Goal: Entertainment & Leisure: Consume media (video, audio)

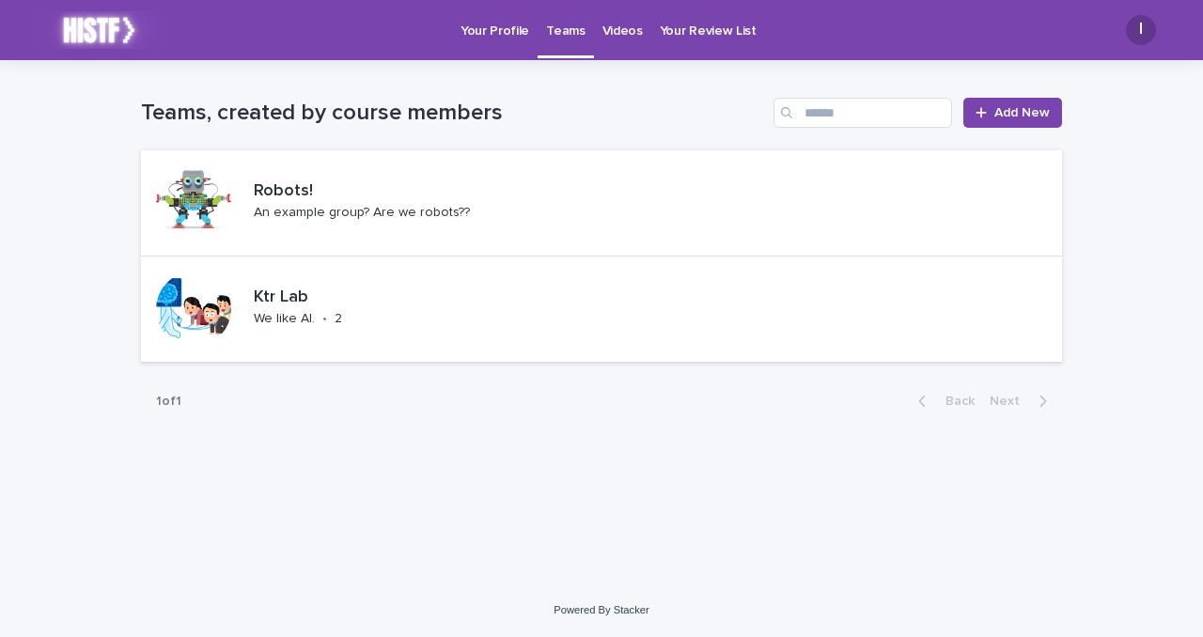
click at [510, 42] on link "Your Profile" at bounding box center [495, 29] width 86 height 58
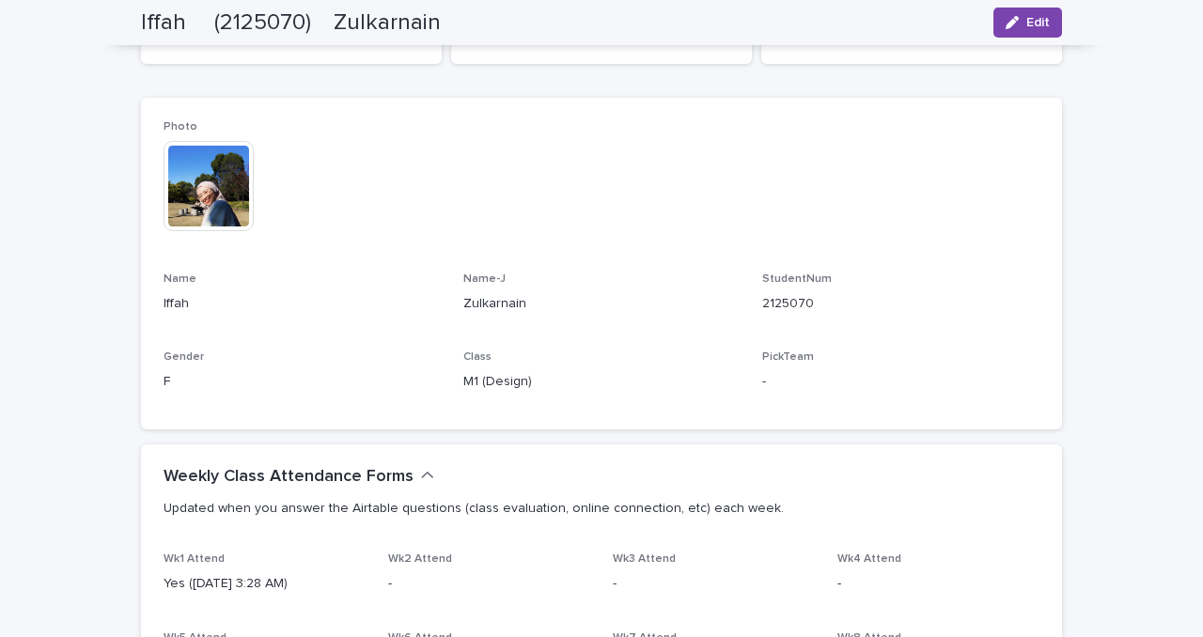
scroll to position [208, 0]
click at [226, 190] on img at bounding box center [209, 188] width 90 height 90
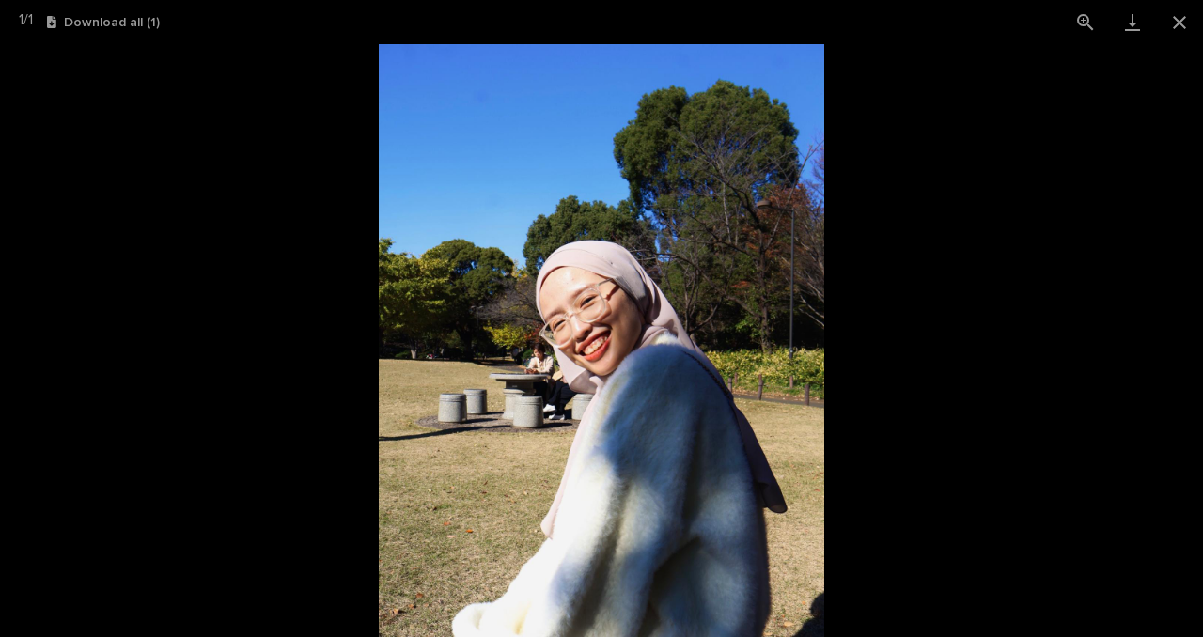
click at [178, 318] on picture at bounding box center [601, 340] width 1203 height 593
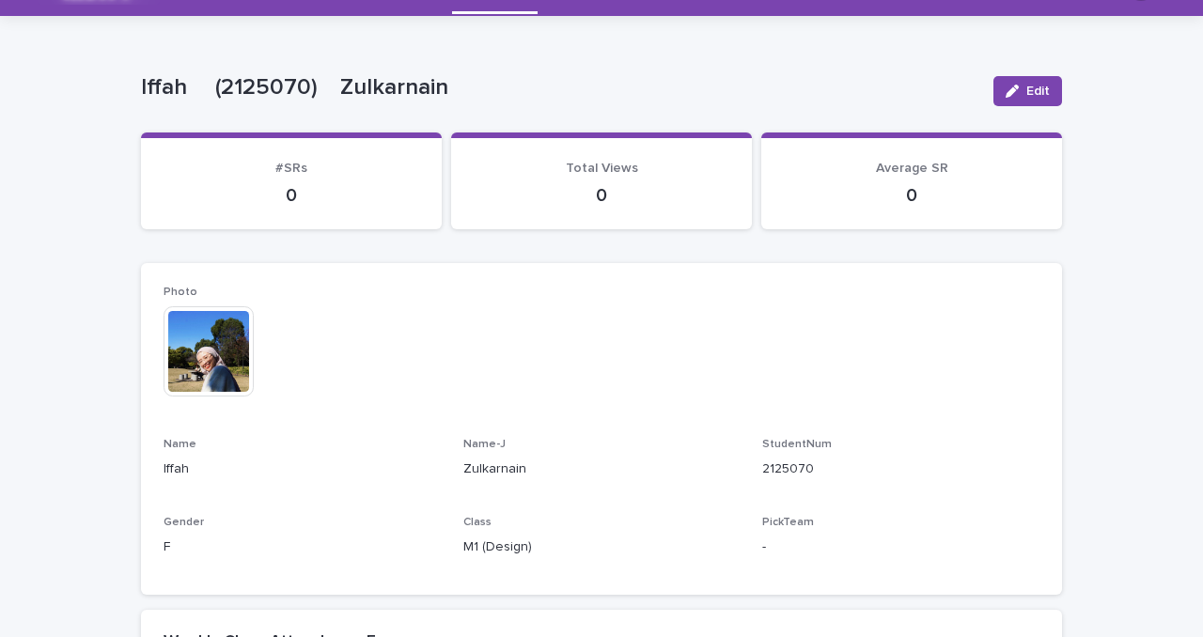
scroll to position [0, 0]
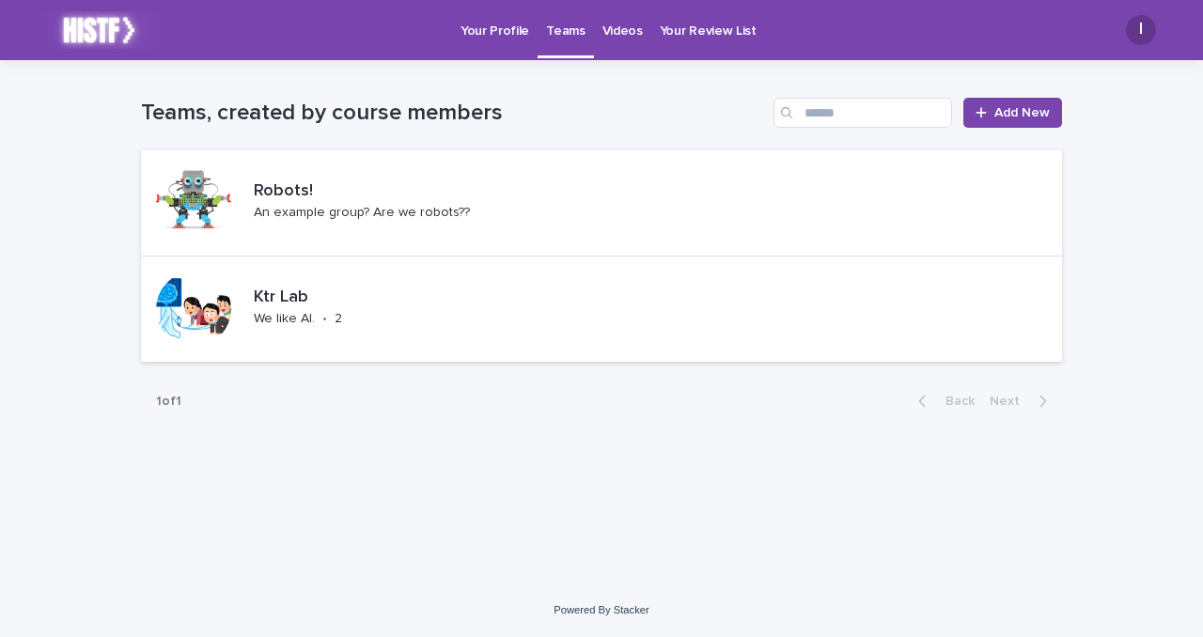
click at [688, 32] on p "Your Review List" at bounding box center [708, 19] width 97 height 39
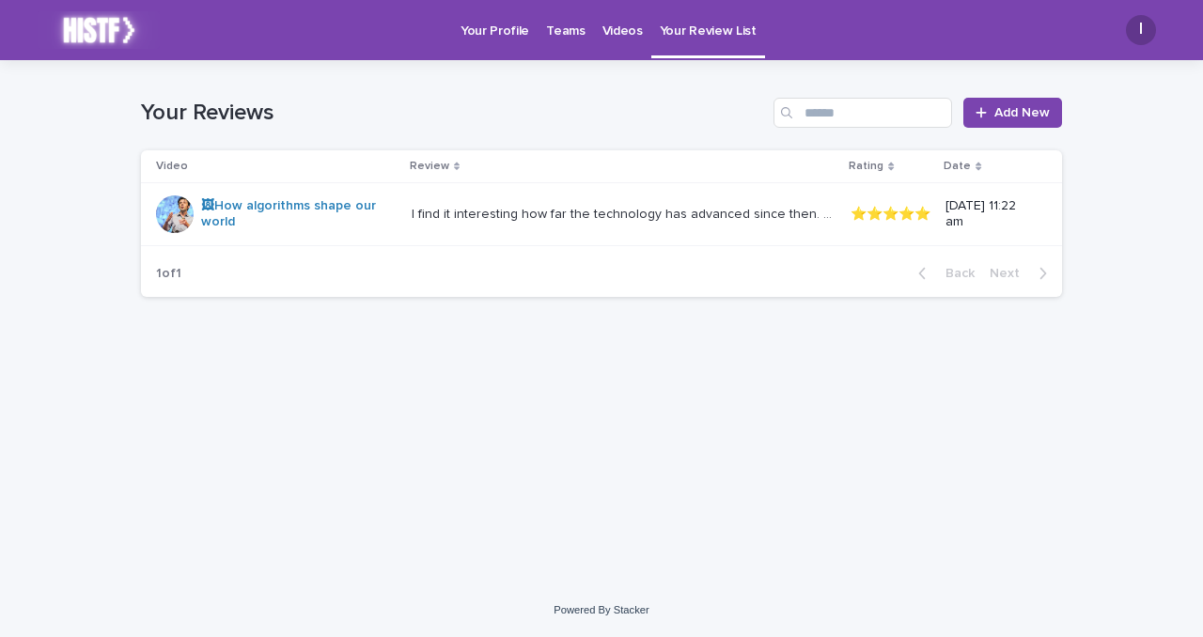
click at [627, 34] on p "Videos" at bounding box center [623, 19] width 40 height 39
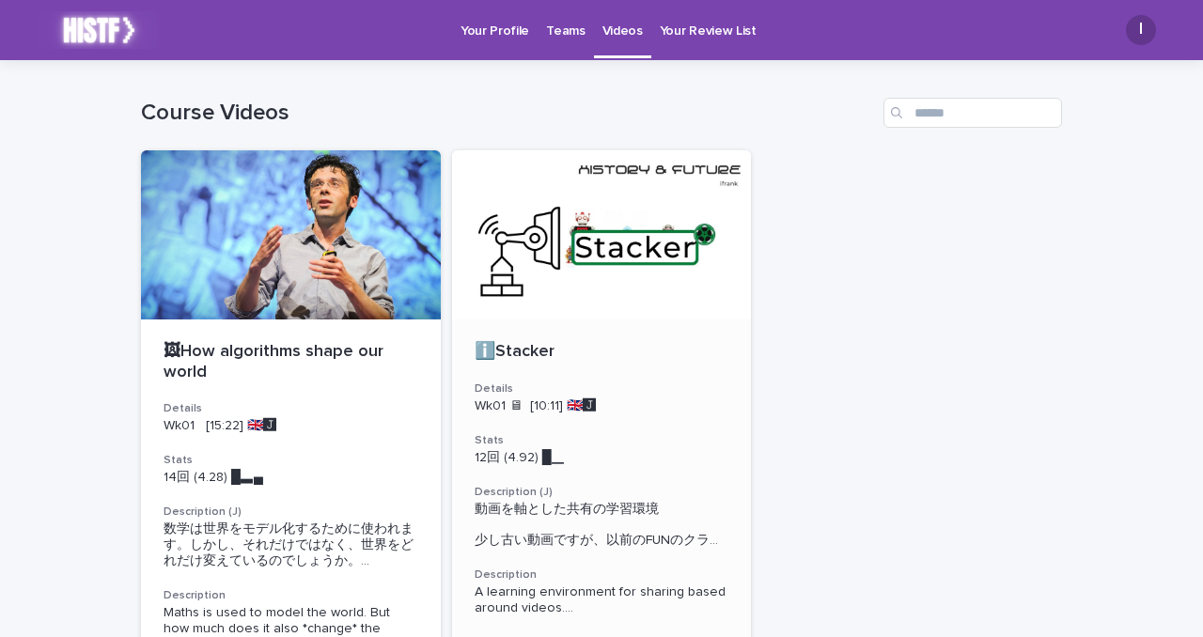
click at [604, 283] on div at bounding box center [602, 234] width 300 height 169
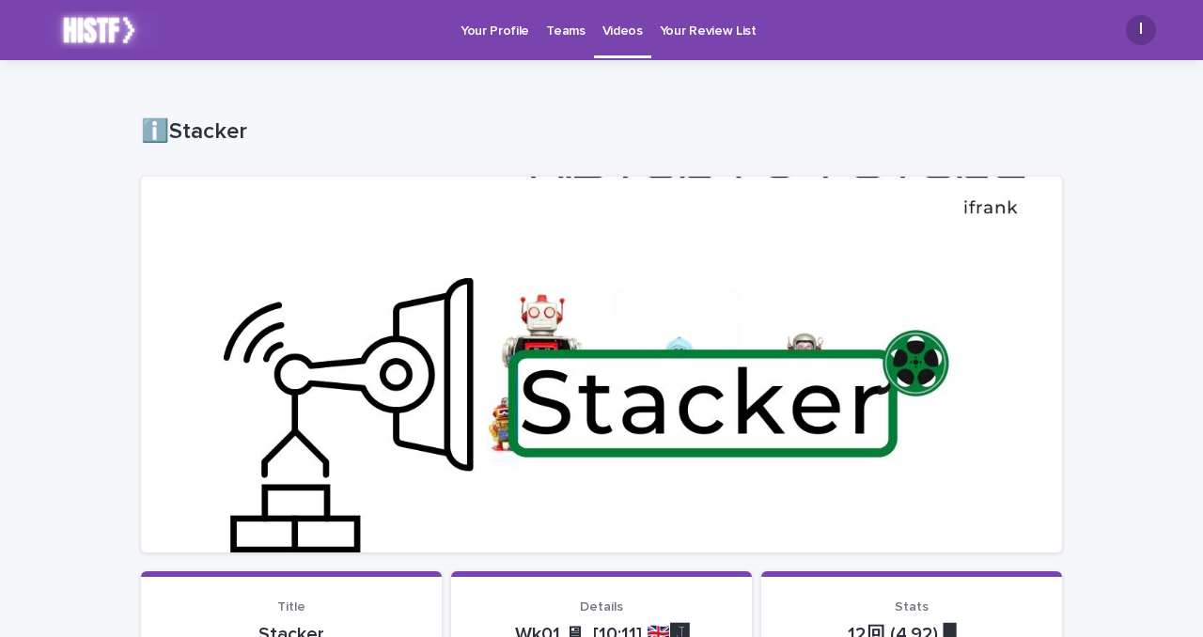
click at [561, 34] on p "Teams" at bounding box center [565, 19] width 39 height 39
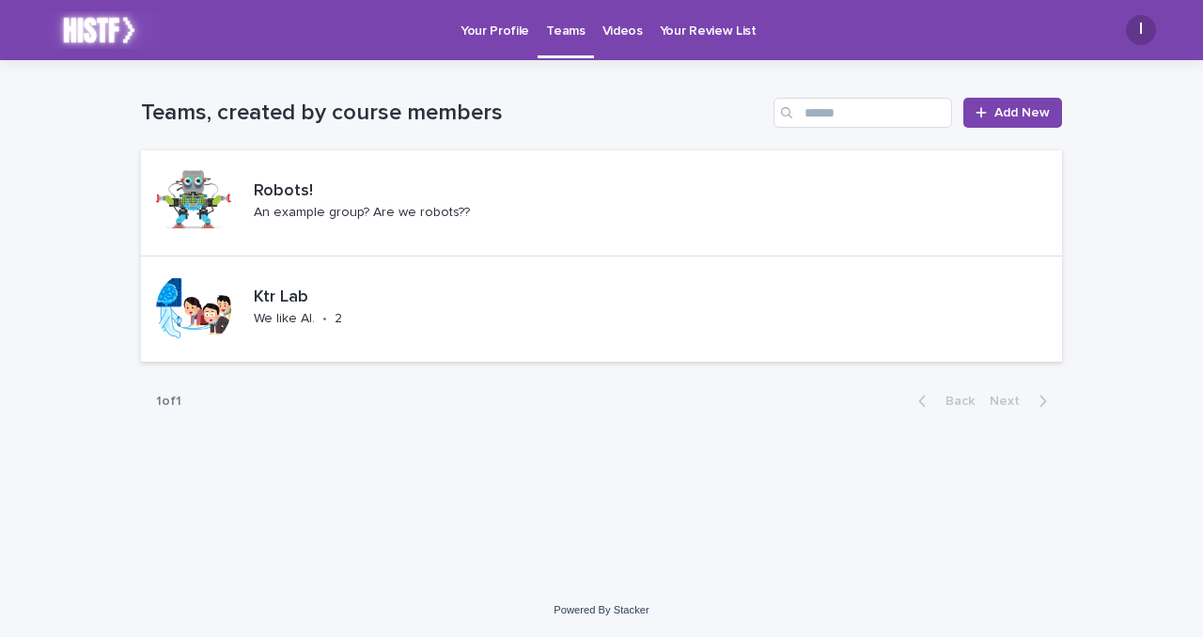
click at [494, 38] on p "Your Profile" at bounding box center [495, 19] width 69 height 39
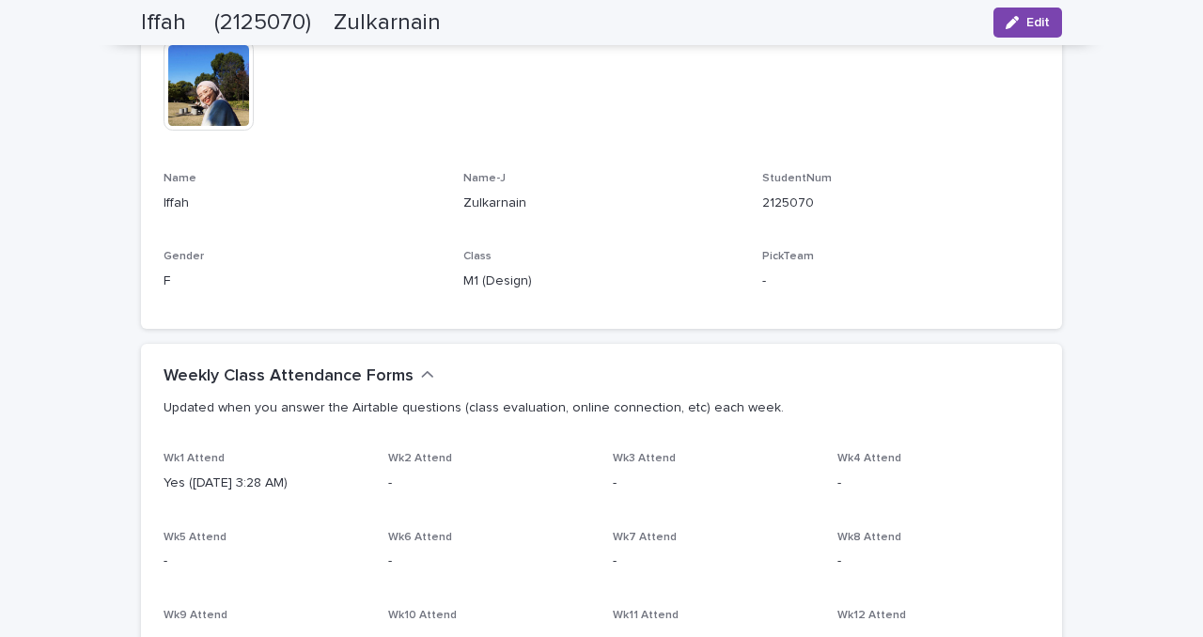
scroll to position [309, 0]
click at [421, 369] on icon "button" at bounding box center [427, 376] width 13 height 17
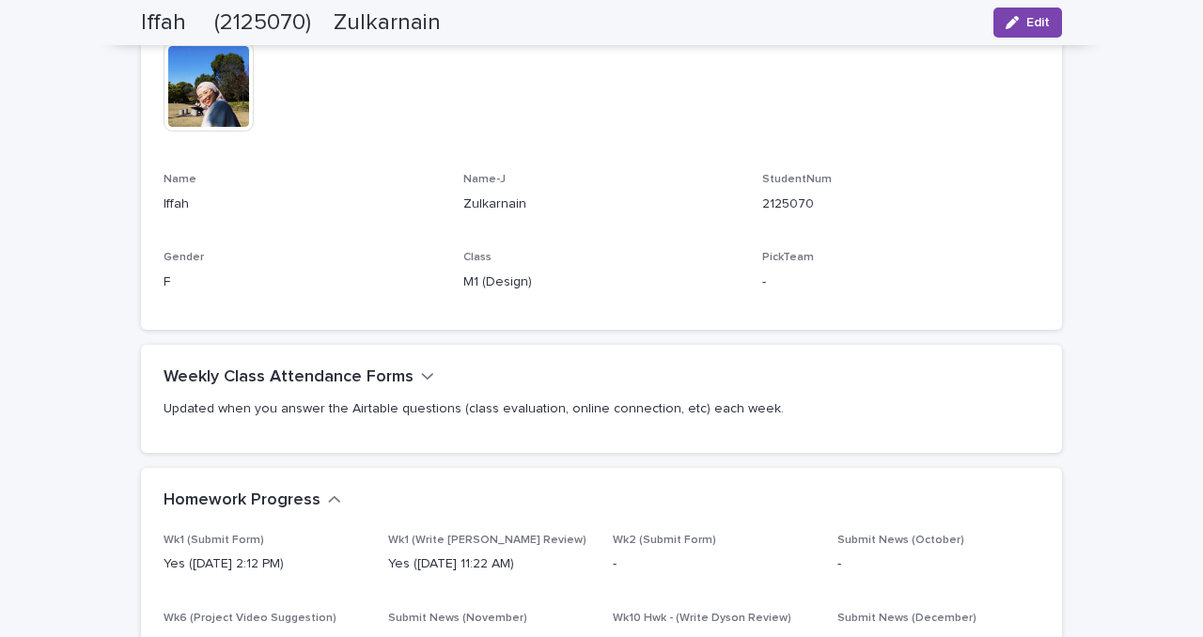
click at [421, 369] on icon "button" at bounding box center [427, 376] width 13 height 17
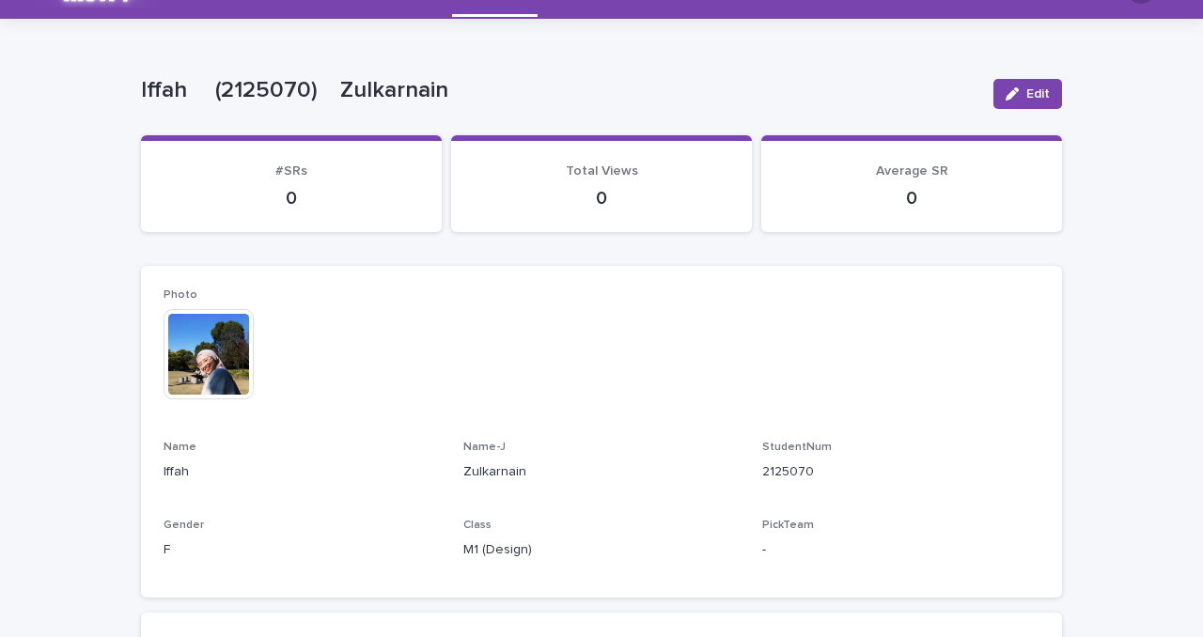
scroll to position [0, 0]
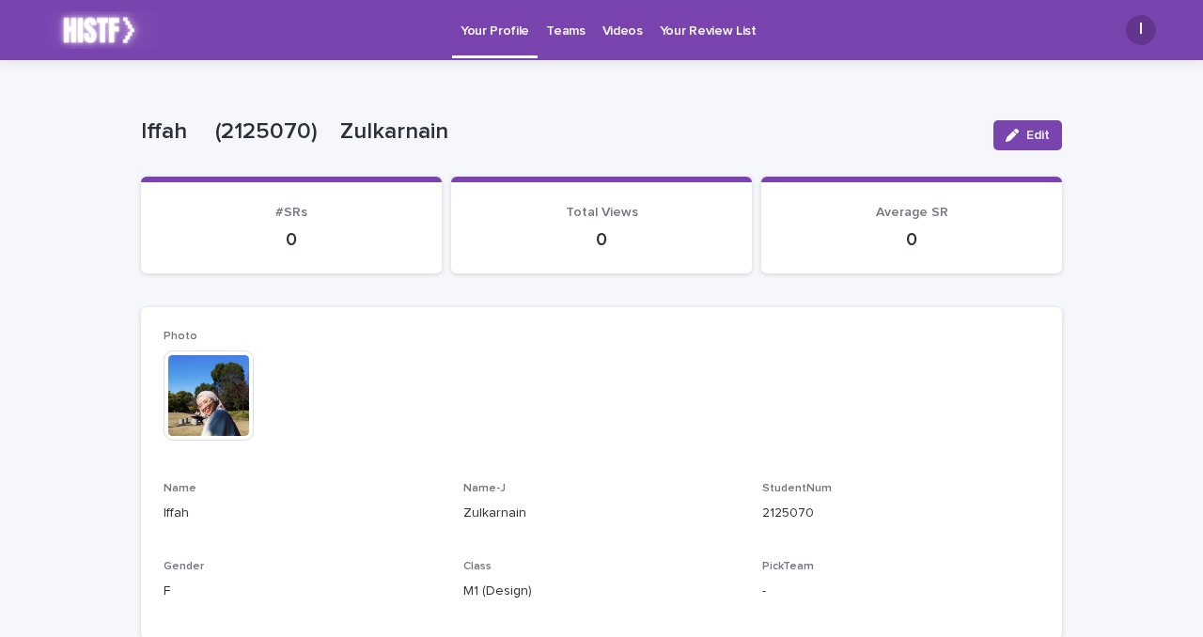
click at [692, 34] on p "Your Review List" at bounding box center [708, 19] width 97 height 39
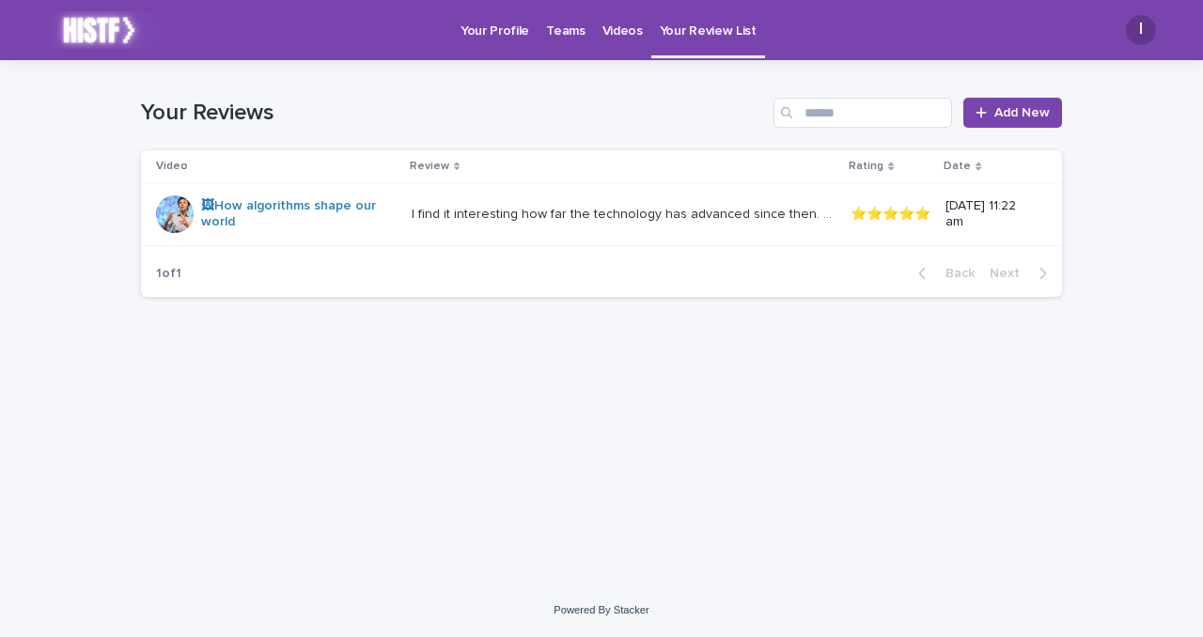
click at [604, 40] on link "Videos" at bounding box center [622, 29] width 57 height 58
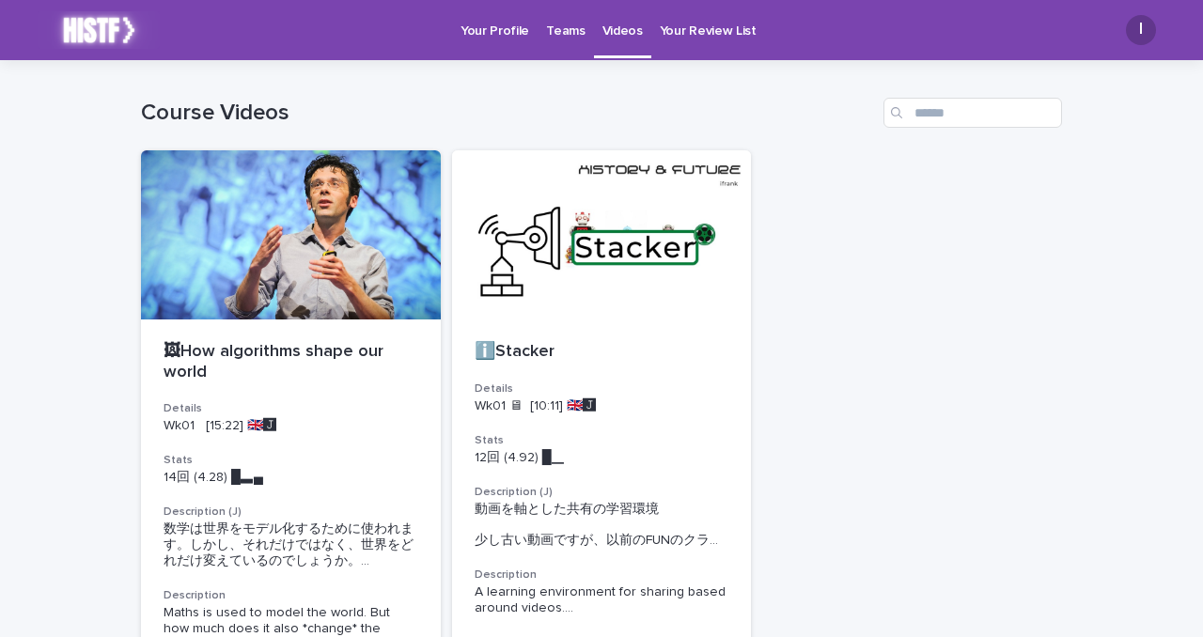
click at [568, 41] on link "Teams" at bounding box center [565, 29] width 55 height 58
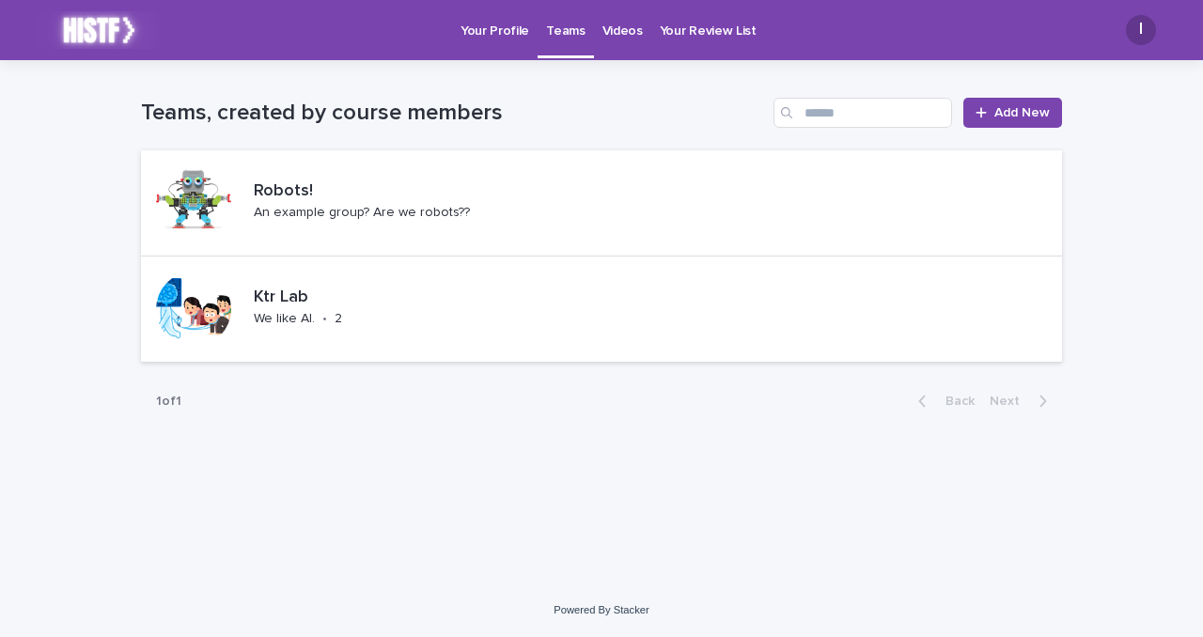
click at [614, 36] on p "Videos" at bounding box center [623, 19] width 40 height 39
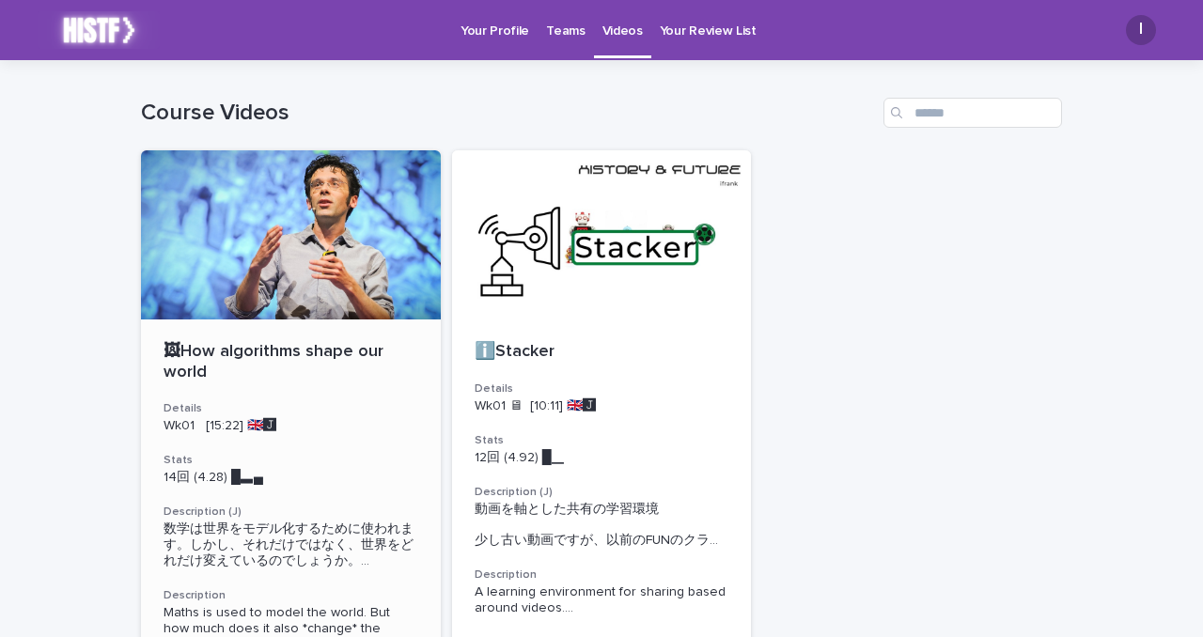
click at [373, 247] on div at bounding box center [291, 234] width 300 height 169
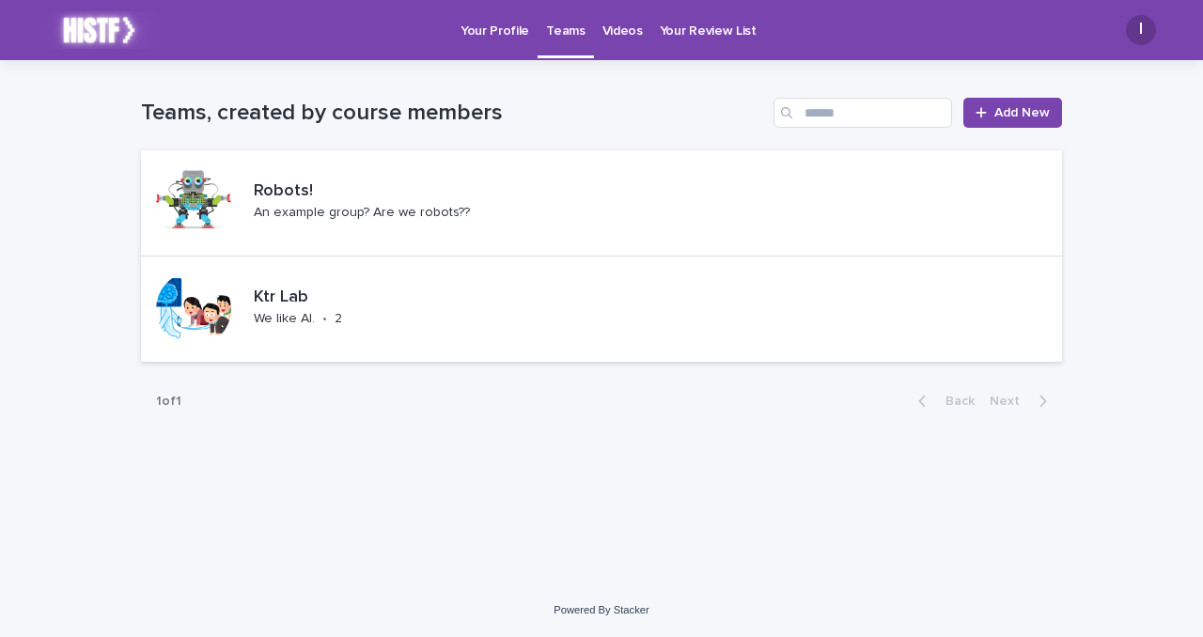
click at [607, 42] on link "Videos" at bounding box center [622, 29] width 57 height 58
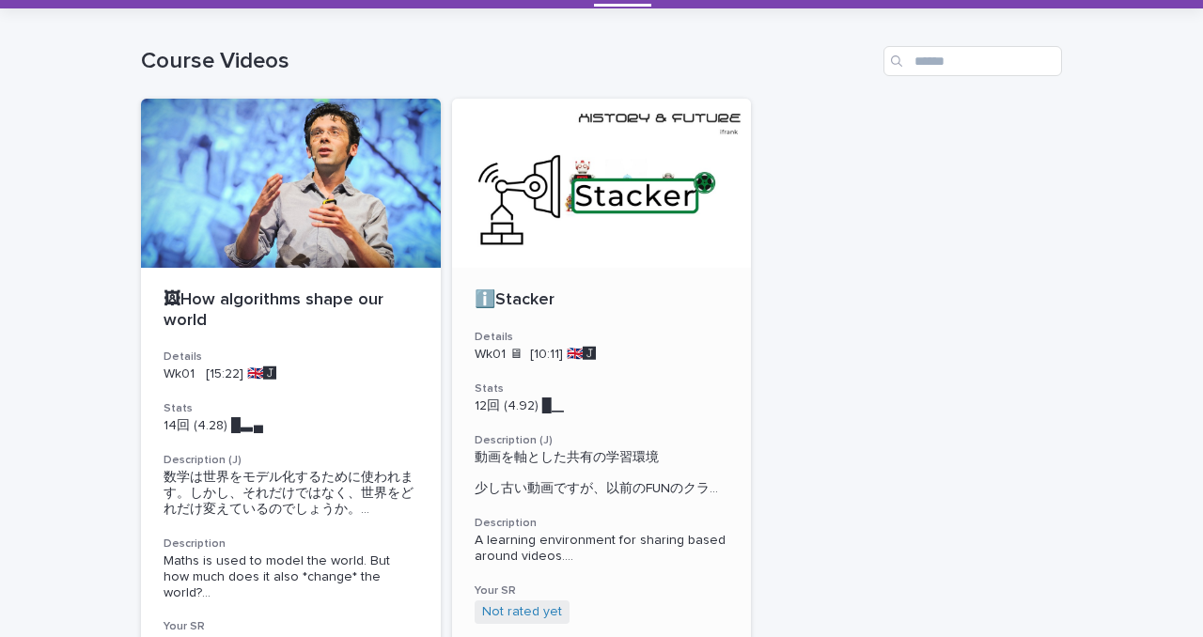
scroll to position [53, 0]
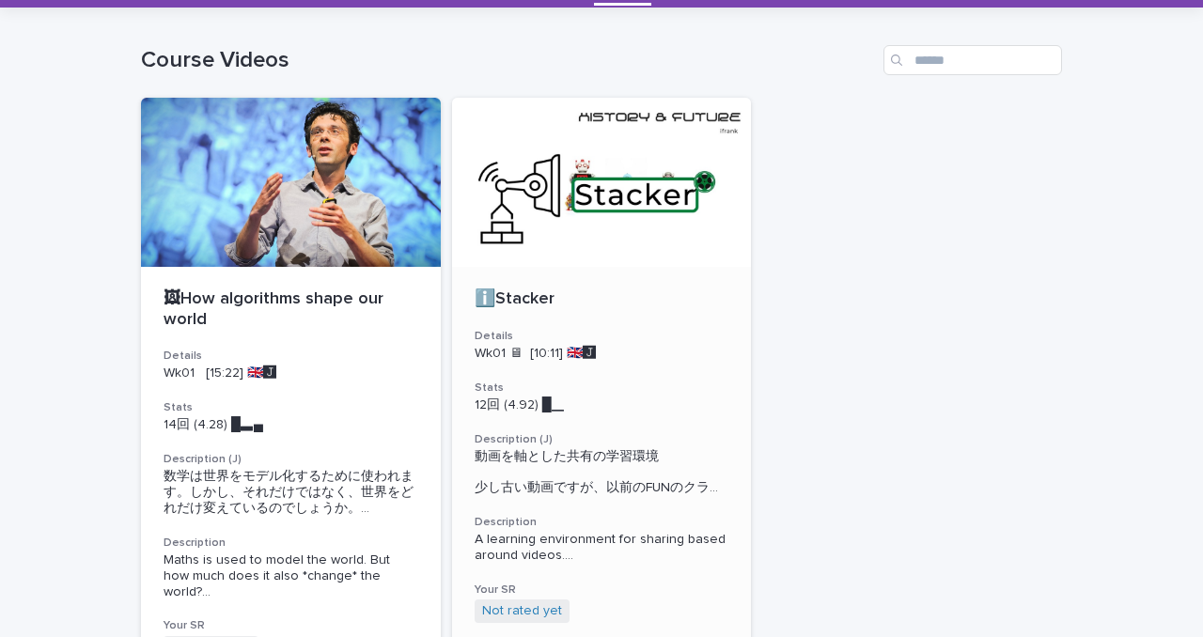
click at [384, 359] on h3 "Details" at bounding box center [291, 356] width 255 height 15
